Goal: Information Seeking & Learning: Learn about a topic

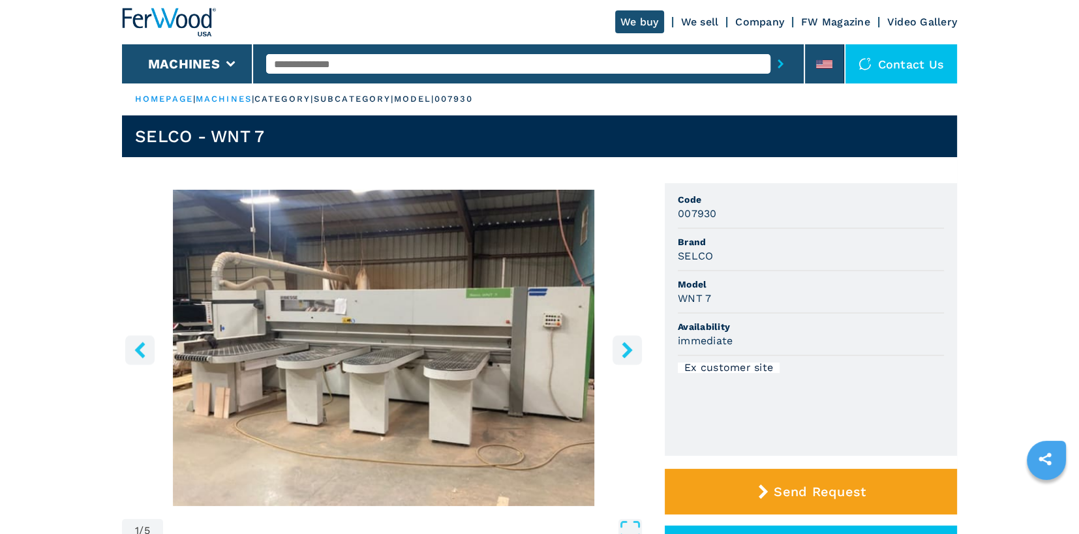
scroll to position [65, 0]
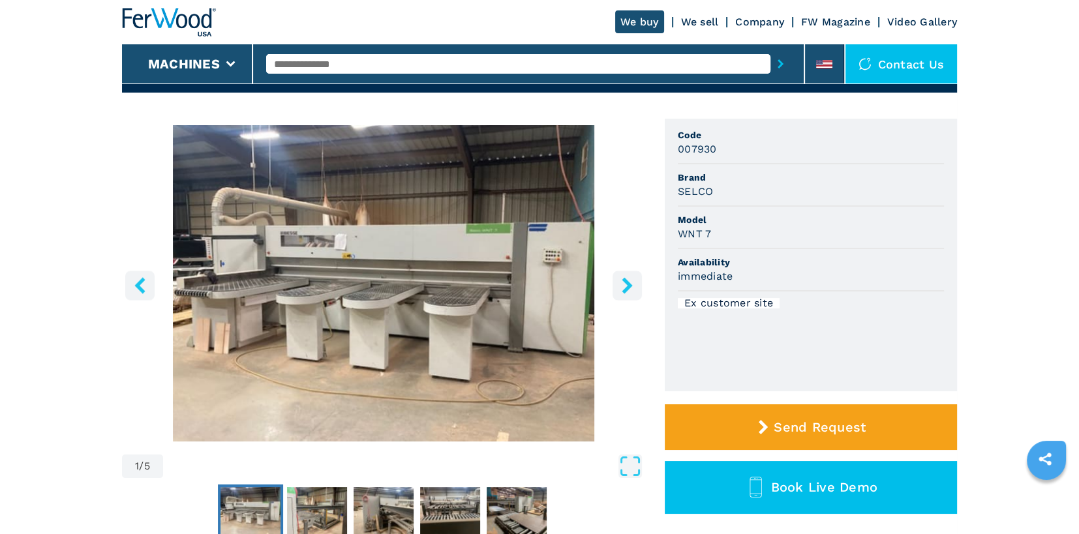
click at [632, 287] on icon "right-button" at bounding box center [627, 285] width 16 height 16
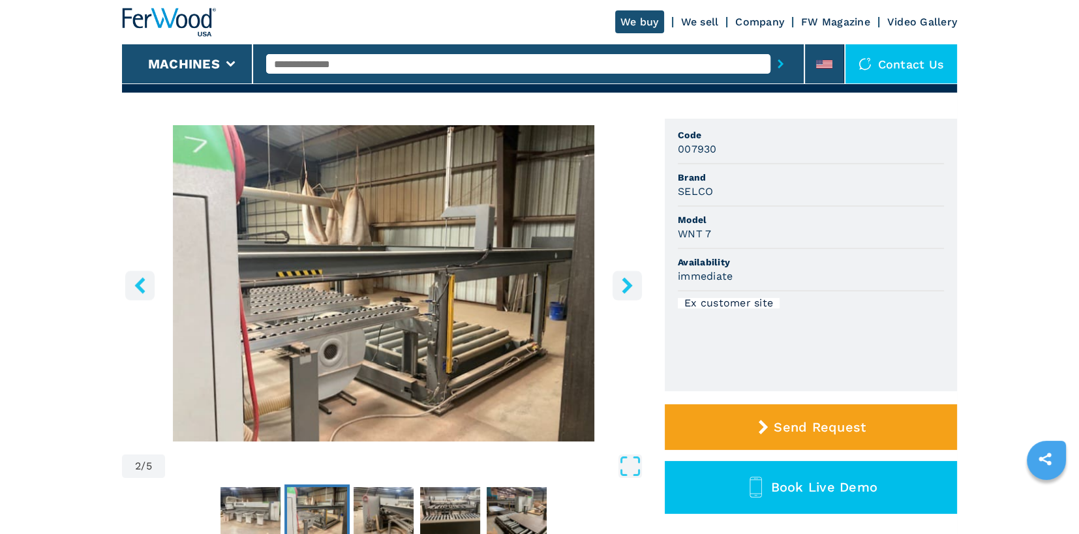
click at [632, 287] on icon "right-button" at bounding box center [627, 285] width 16 height 16
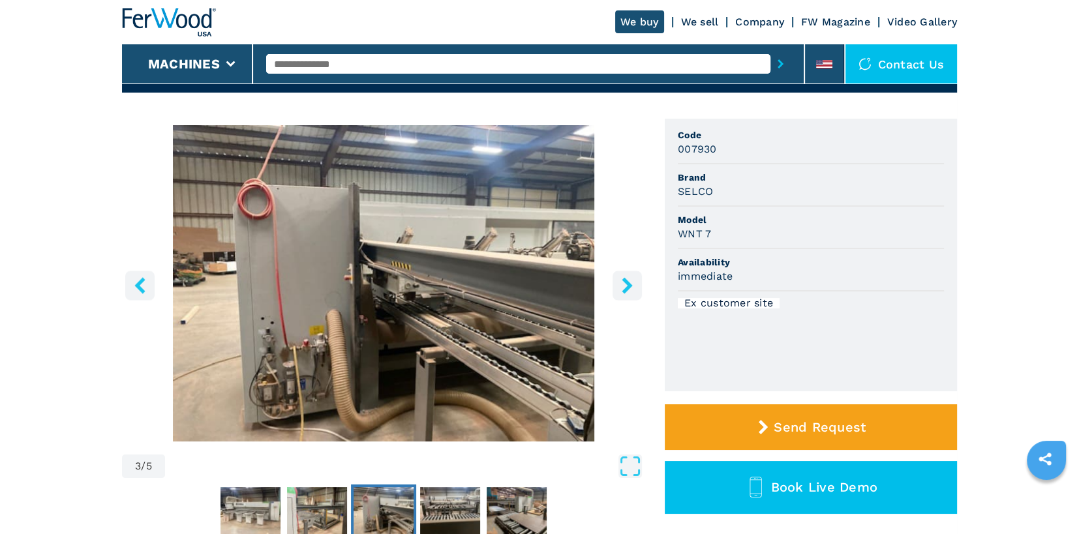
click at [632, 287] on icon "right-button" at bounding box center [627, 285] width 16 height 16
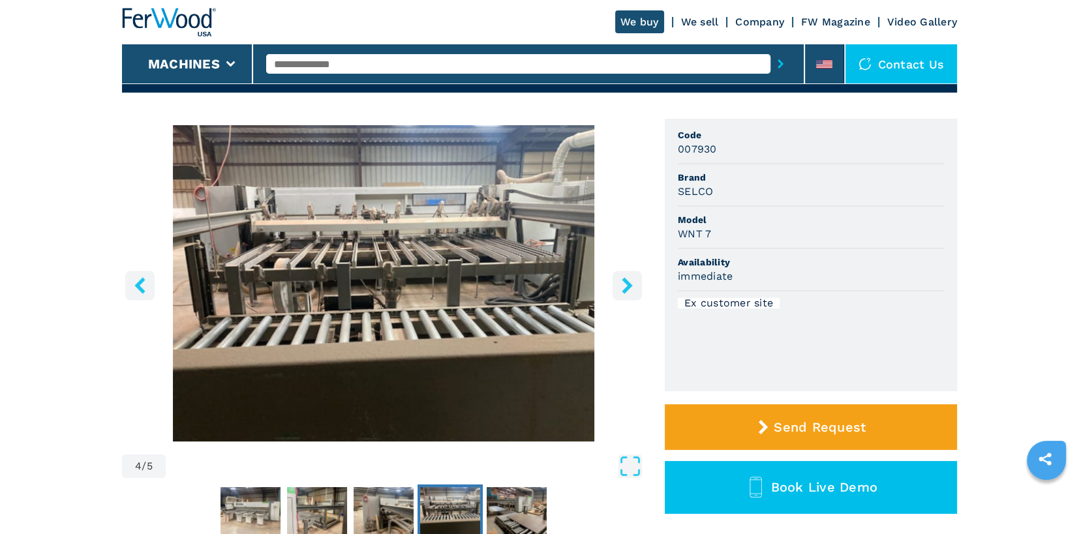
click at [632, 287] on icon "right-button" at bounding box center [627, 285] width 16 height 16
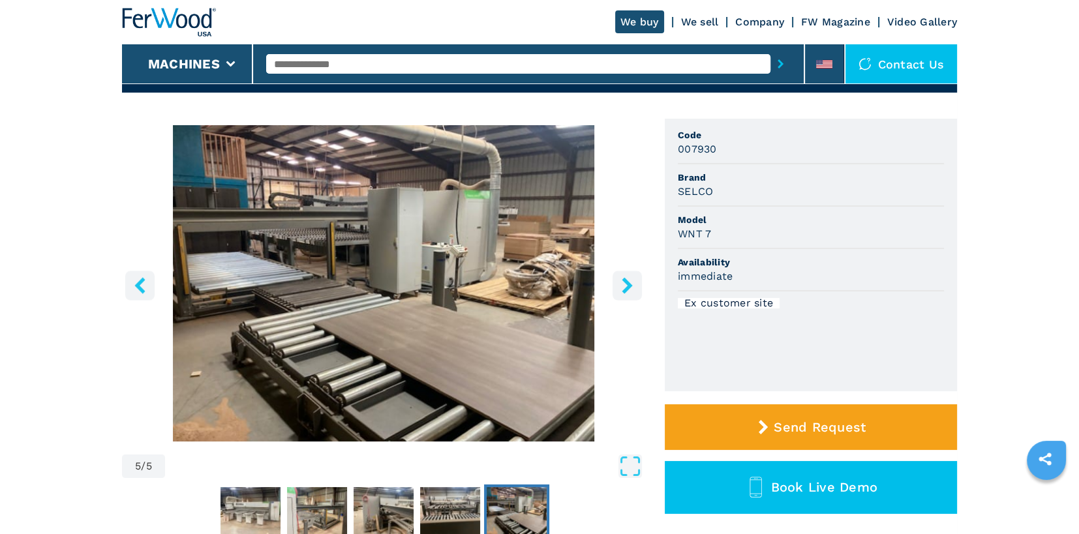
click at [632, 287] on icon "right-button" at bounding box center [627, 285] width 16 height 16
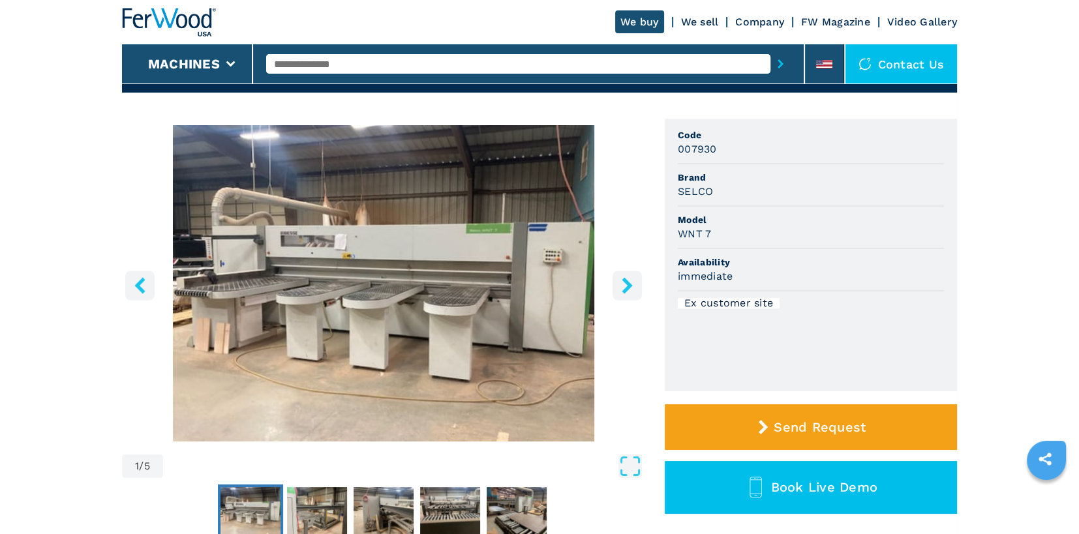
click at [632, 287] on icon "right-button" at bounding box center [627, 285] width 16 height 16
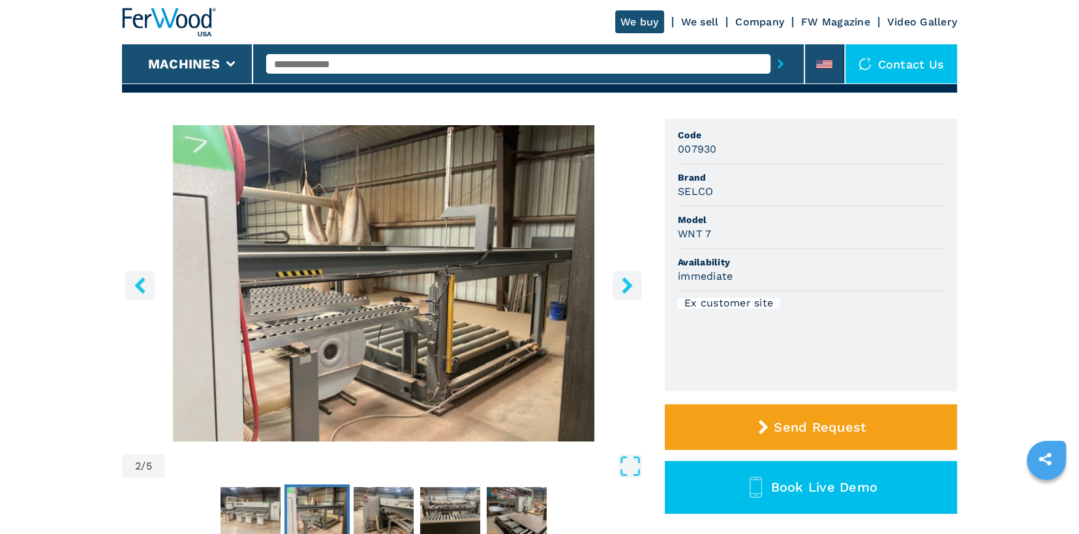
click at [632, 287] on icon "right-button" at bounding box center [627, 285] width 16 height 16
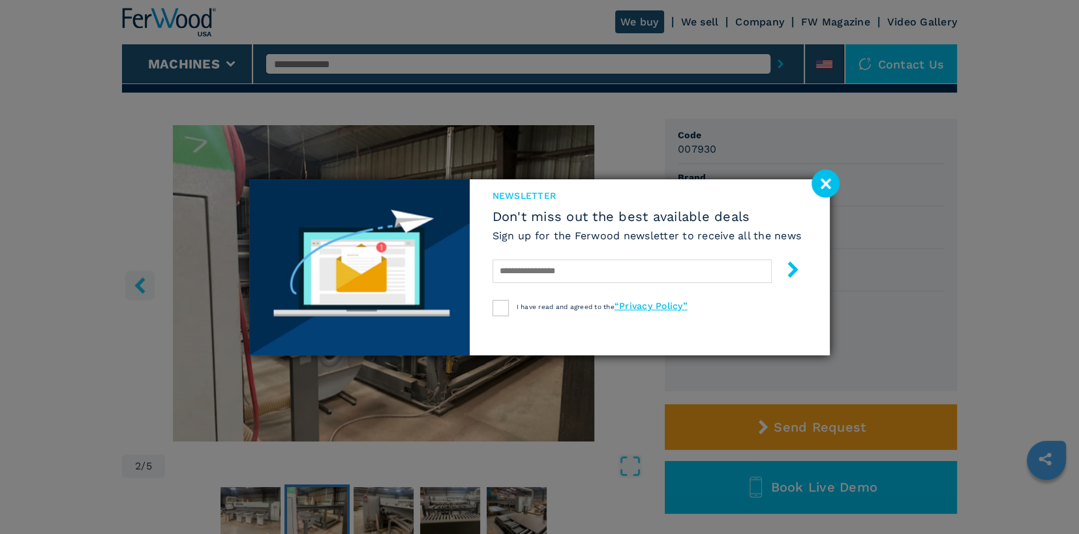
click at [826, 181] on image at bounding box center [825, 184] width 28 height 28
